Goal: Check status

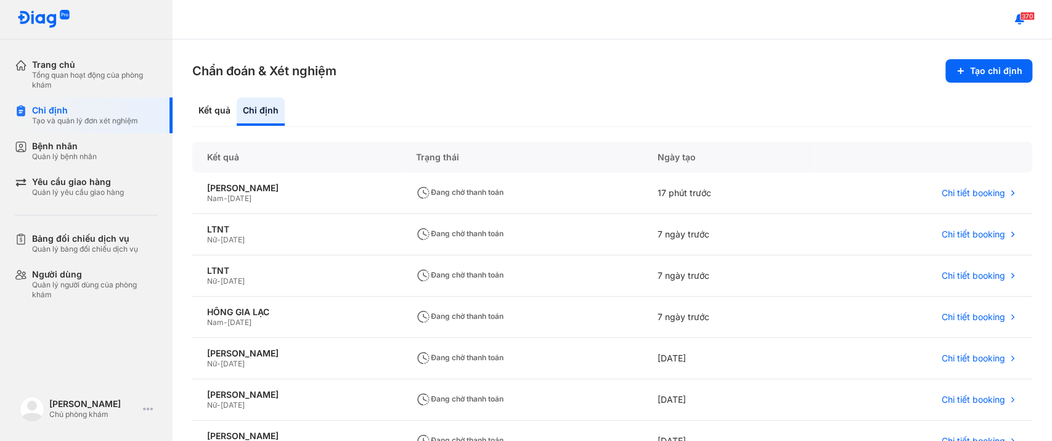
click at [527, 10] on div "370" at bounding box center [613, 19] width 880 height 39
click at [84, 150] on div "Bệnh nhân" at bounding box center [64, 146] width 65 height 11
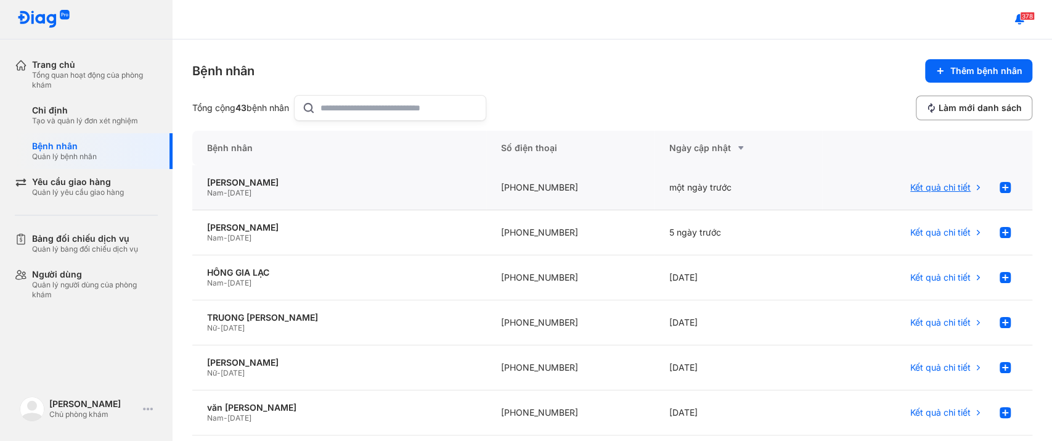
click at [957, 189] on span "Kết quả chi tiết" at bounding box center [941, 187] width 60 height 11
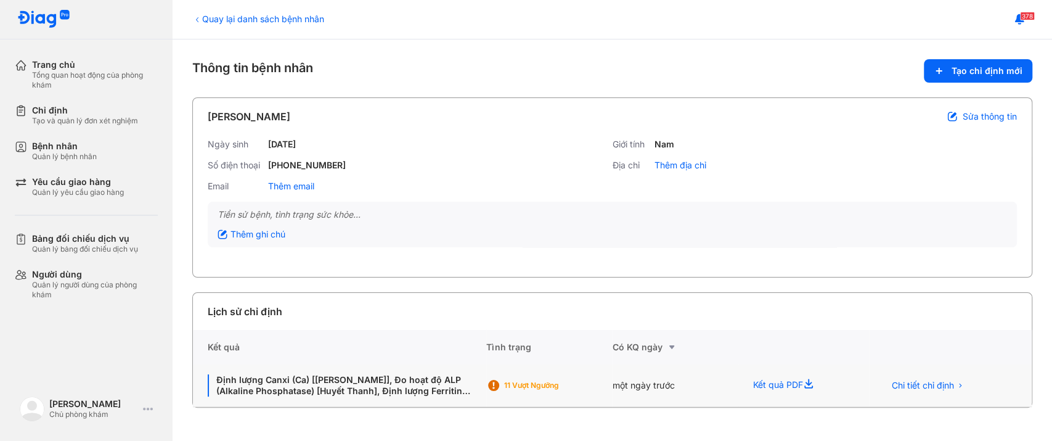
click at [807, 380] on icon at bounding box center [810, 385] width 15 height 15
click at [925, 383] on span "Chi tiết chỉ định" at bounding box center [923, 385] width 62 height 11
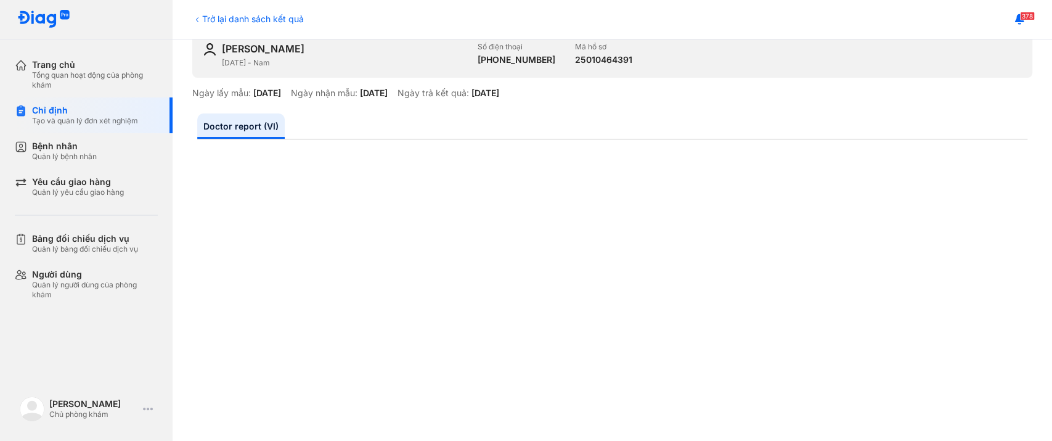
scroll to position [54, 0]
